Goal: Task Accomplishment & Management: Use online tool/utility

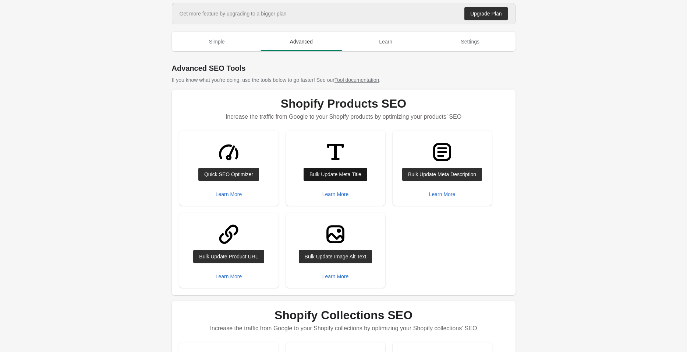
click at [336, 171] on div "Bulk Update Meta Title" at bounding box center [336, 174] width 52 height 6
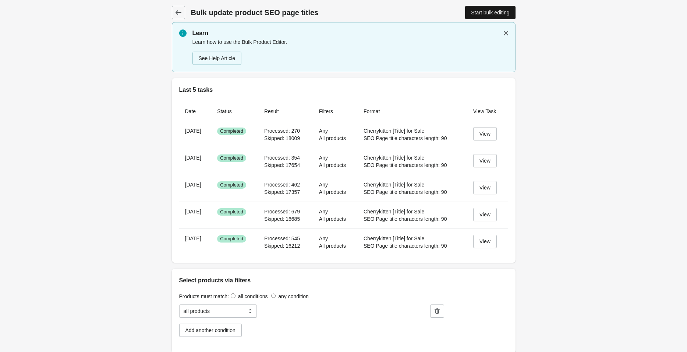
click at [490, 14] on div "Start bulk editing" at bounding box center [490, 13] width 38 height 6
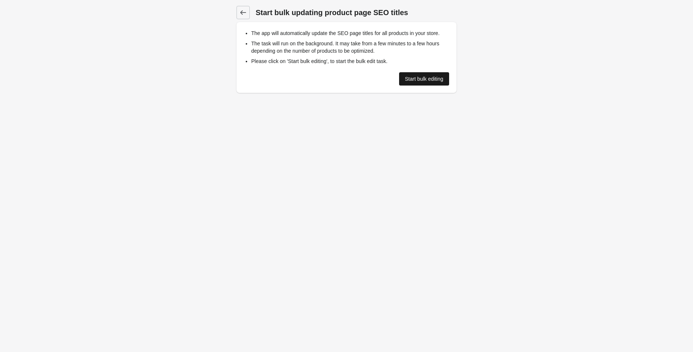
click at [415, 76] on div "Start bulk editing" at bounding box center [424, 79] width 38 height 6
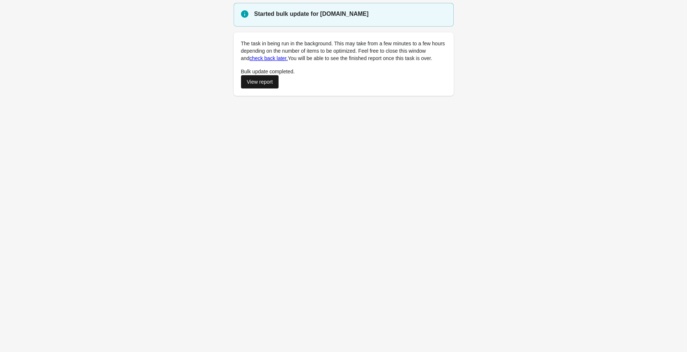
click at [257, 84] on div "View report" at bounding box center [260, 82] width 26 height 6
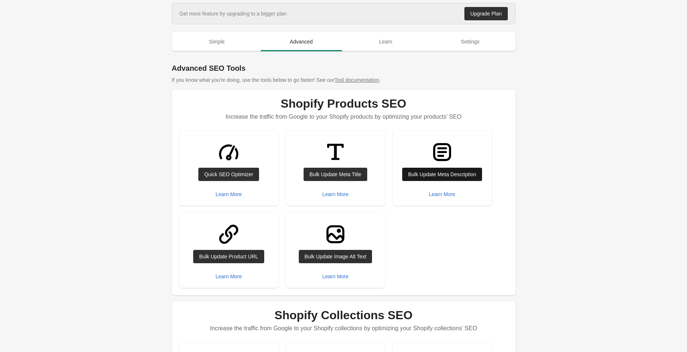
click at [424, 173] on div "Bulk Update Meta Description" at bounding box center [442, 174] width 68 height 6
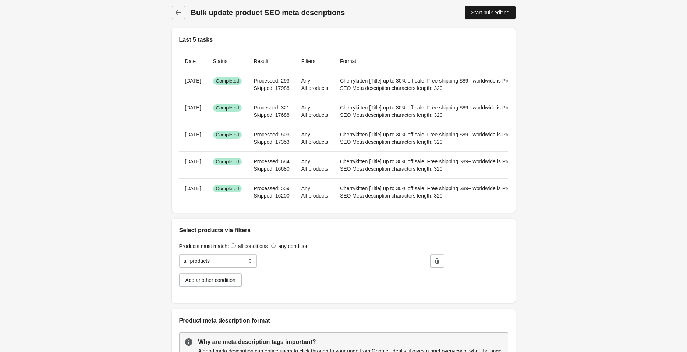
click at [493, 13] on div "Start bulk editing" at bounding box center [490, 13] width 38 height 6
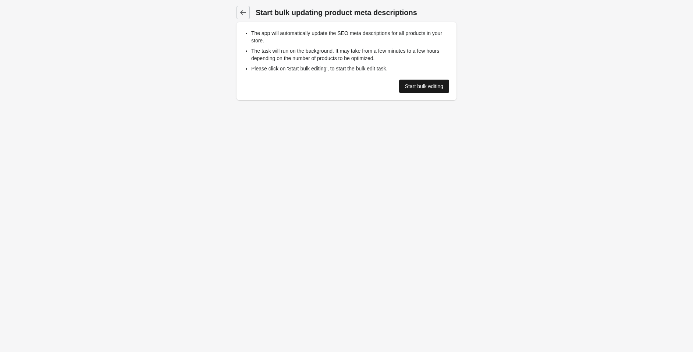
click at [413, 83] on div "Start bulk editing" at bounding box center [424, 86] width 38 height 6
